Goal: Information Seeking & Learning: Learn about a topic

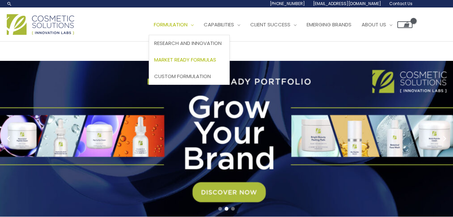
click at [197, 58] on span "Market Ready Formulas" at bounding box center [185, 59] width 62 height 7
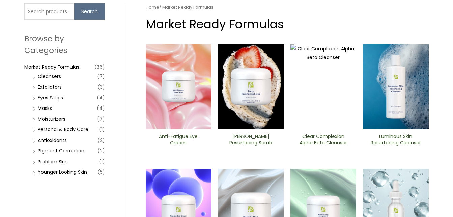
scroll to position [101, 0]
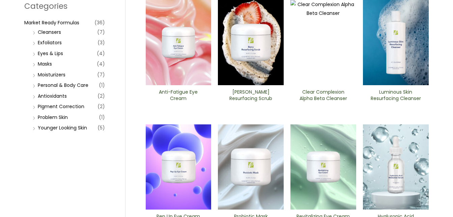
click at [34, 128] on li "Younger Looking Skin (5)" at bounding box center [68, 127] width 74 height 9
drag, startPoint x: 101, startPoint y: 127, endPoint x: 80, endPoint y: 128, distance: 20.9
click at [100, 127] on span "(5)" at bounding box center [101, 127] width 7 height 9
click at [74, 128] on link "Younger Looking Skin" at bounding box center [62, 127] width 49 height 7
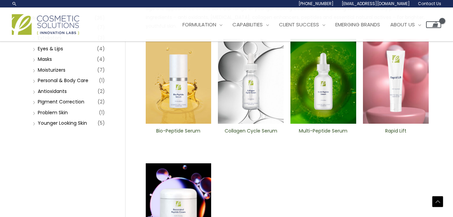
scroll to position [101, 0]
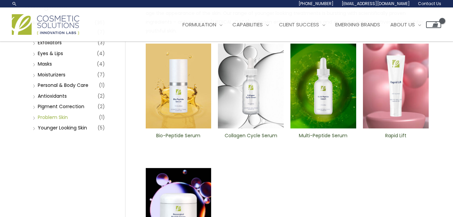
click at [62, 116] on link "Problem Skin" at bounding box center [53, 117] width 30 height 7
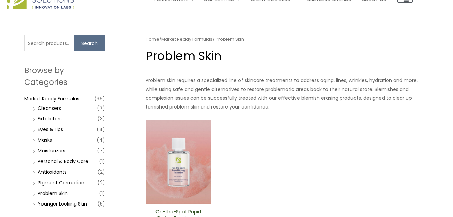
scroll to position [101, 0]
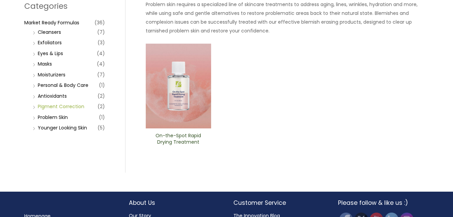
click at [69, 106] on link "PIgment Correction" at bounding box center [61, 106] width 47 height 7
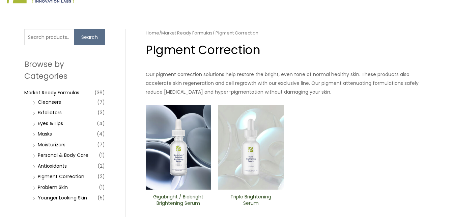
scroll to position [101, 0]
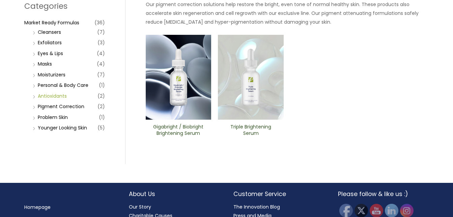
click at [53, 96] on link "Antioxidants" at bounding box center [52, 95] width 29 height 7
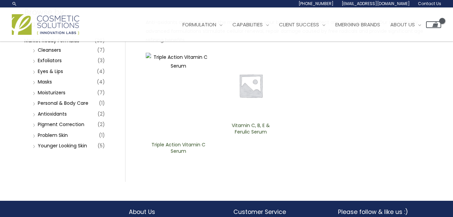
scroll to position [67, 0]
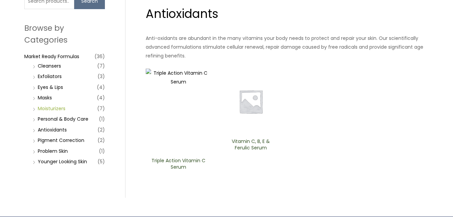
click at [57, 108] on link "Moisturizers" at bounding box center [52, 108] width 28 height 7
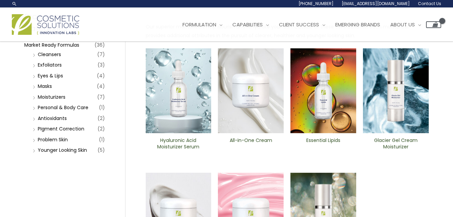
scroll to position [67, 0]
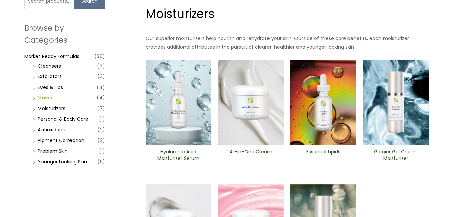
click at [44, 97] on link "Masks" at bounding box center [45, 97] width 14 height 7
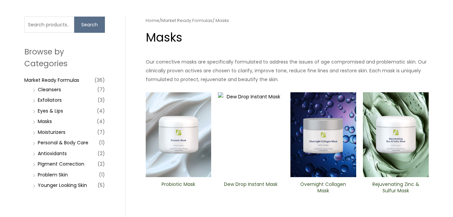
scroll to position [34, 0]
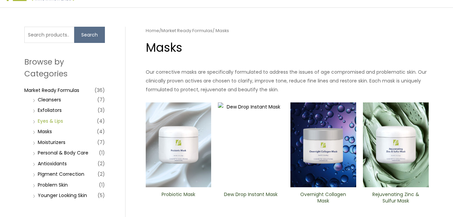
click at [52, 119] on link "Eyes & Lips" at bounding box center [50, 120] width 25 height 7
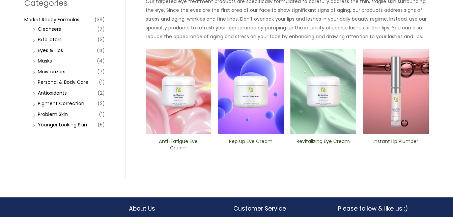
scroll to position [67, 0]
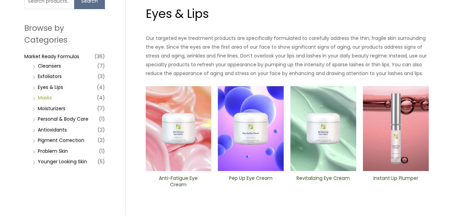
click at [45, 97] on link "Masks" at bounding box center [45, 97] width 14 height 7
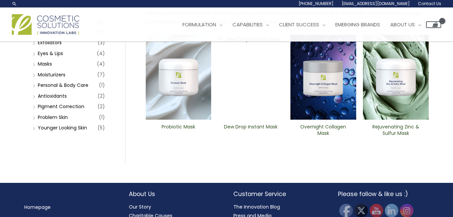
scroll to position [67, 0]
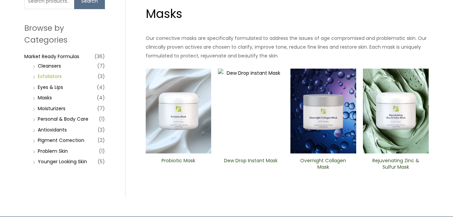
click at [54, 74] on link "Exfoliators" at bounding box center [50, 76] width 24 height 7
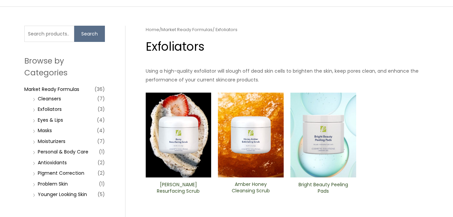
scroll to position [67, 0]
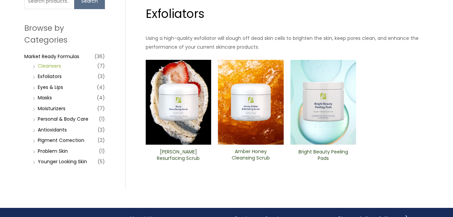
click at [50, 66] on link "Cleansers" at bounding box center [49, 65] width 23 height 7
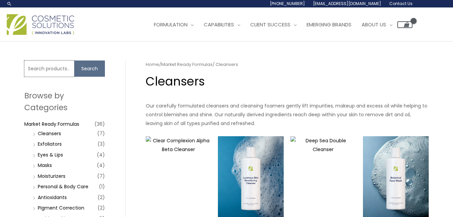
click at [61, 70] on input "Search for:" at bounding box center [49, 68] width 50 height 16
type input "anti-aging"
click at [92, 70] on button "Search" at bounding box center [89, 68] width 31 height 16
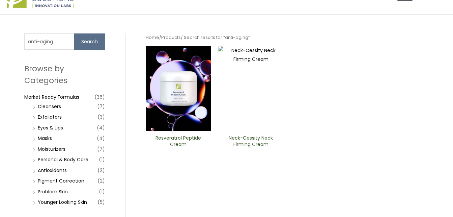
scroll to position [67, 0]
